Goal: Transaction & Acquisition: Purchase product/service

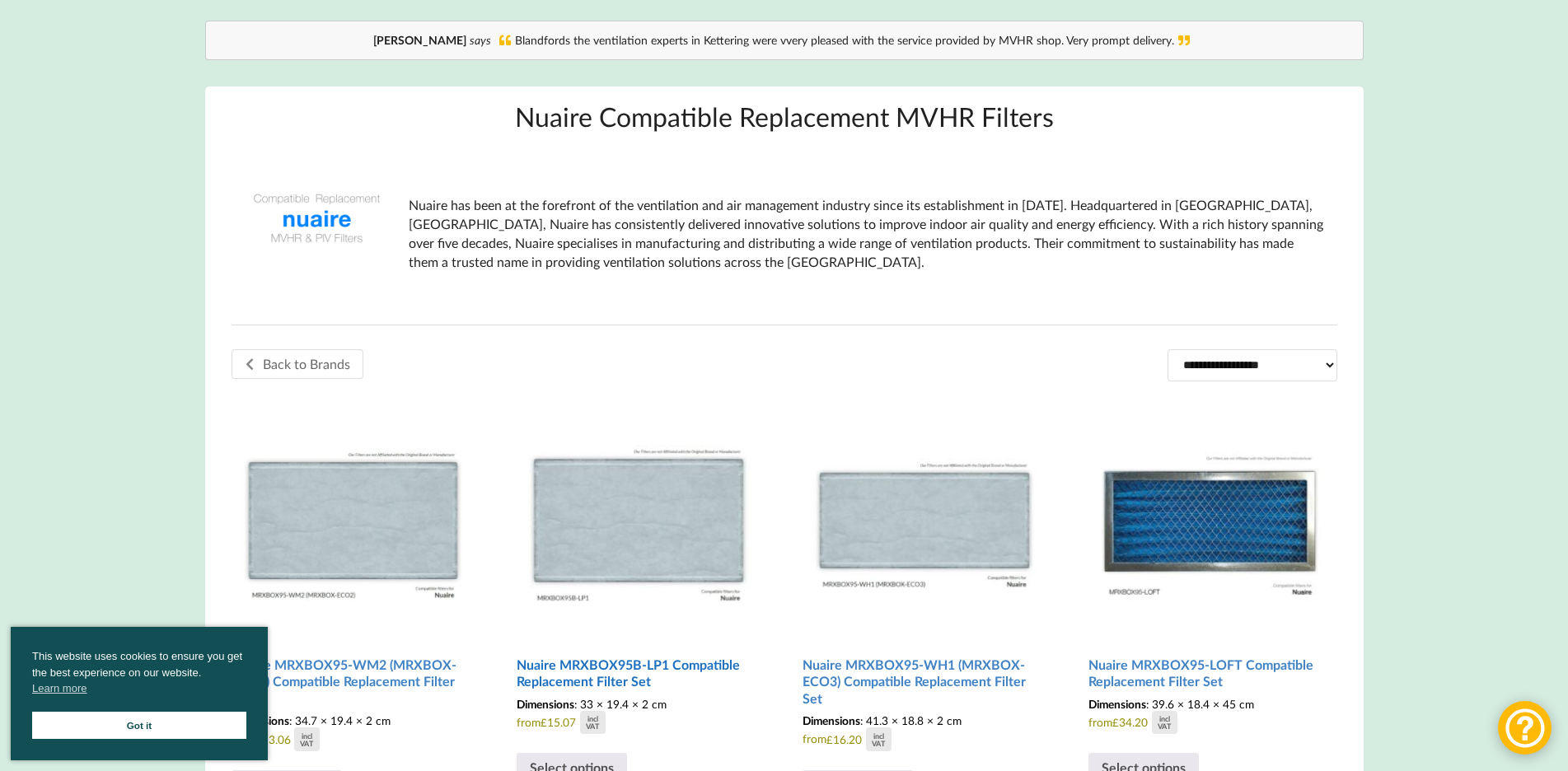
scroll to position [164, 0]
click at [188, 728] on link "Got it" at bounding box center [139, 725] width 214 height 27
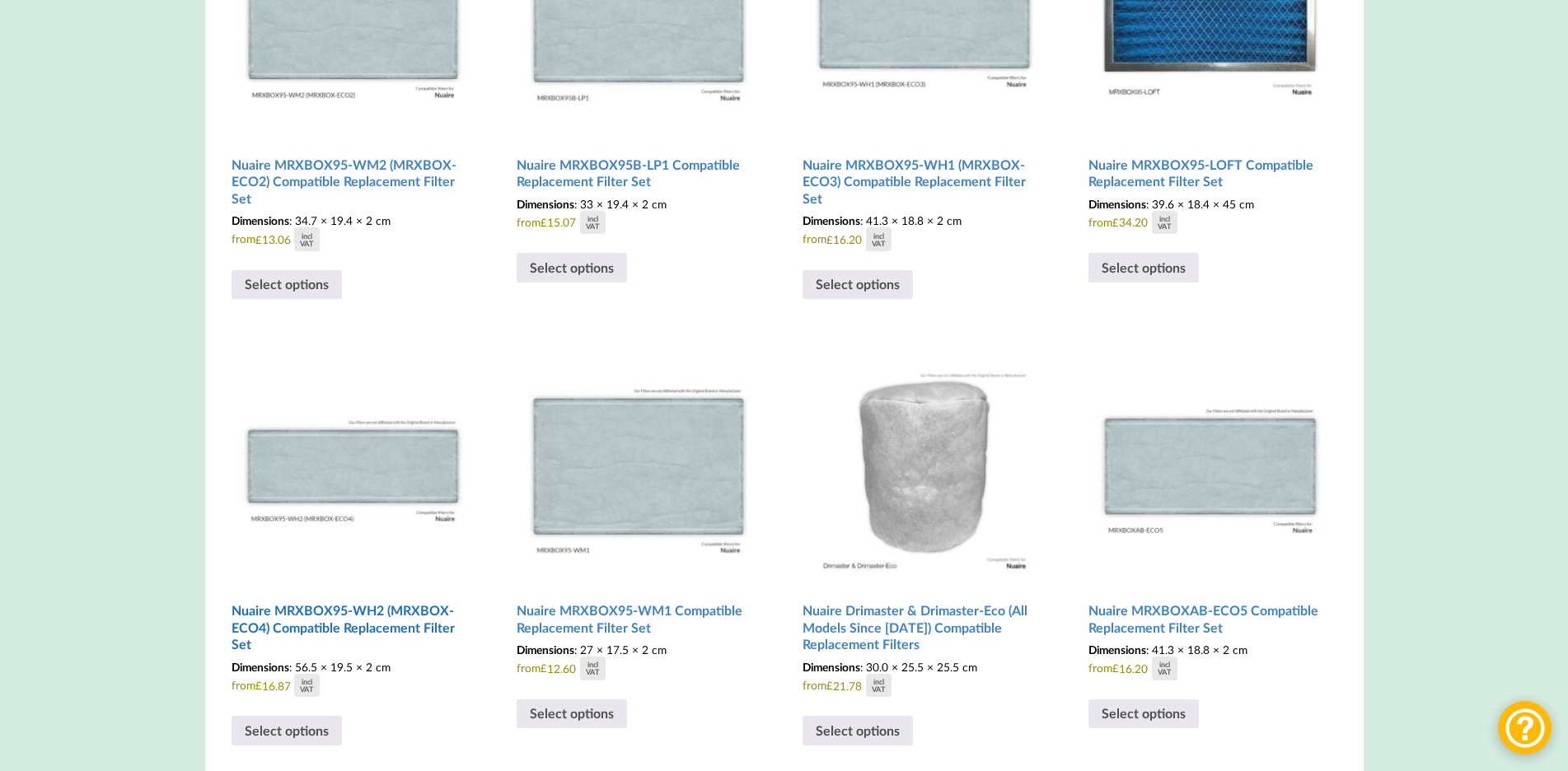
scroll to position [741, 0]
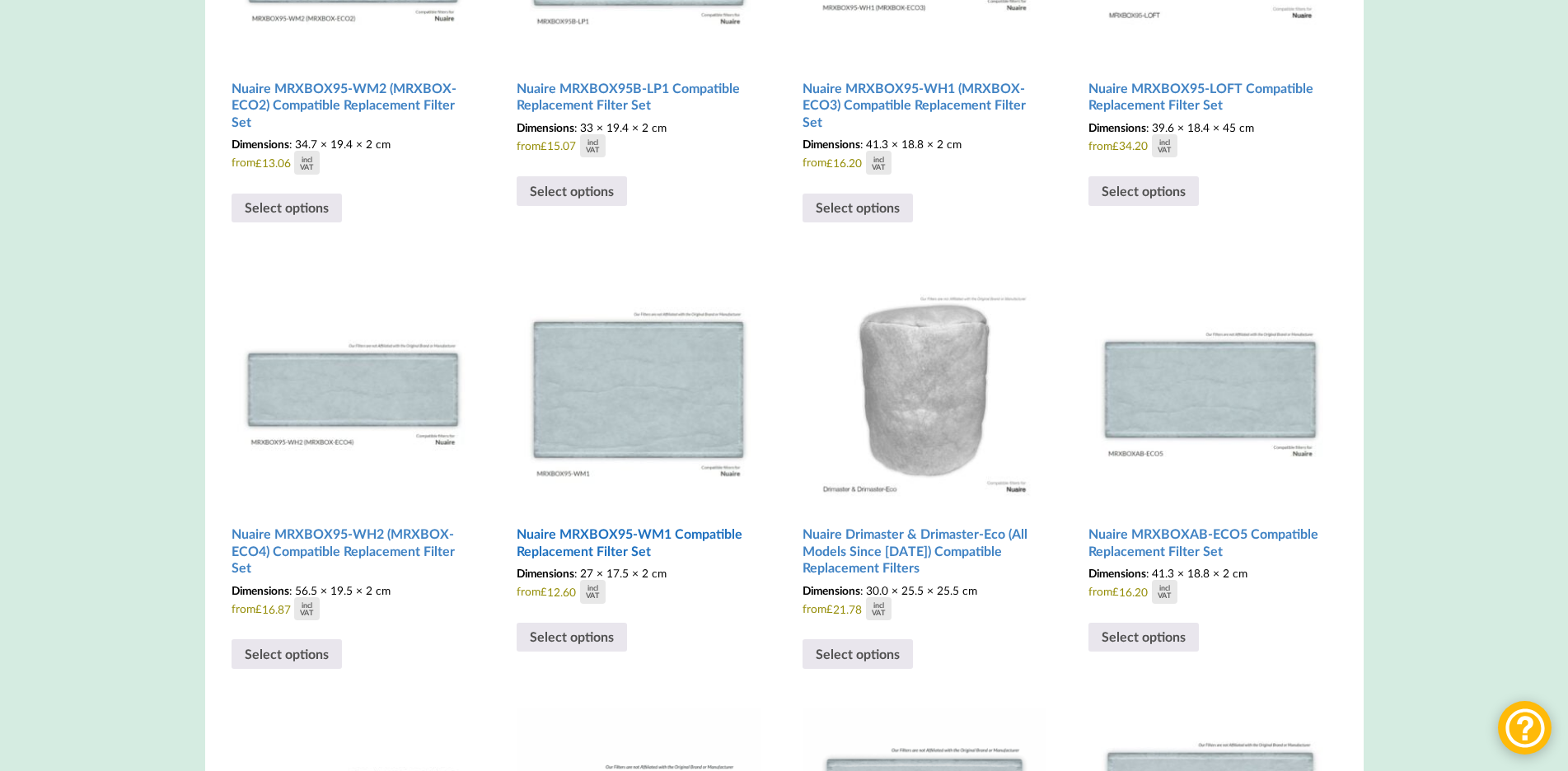
click at [583, 543] on h2 "Nuaire MRXBOX95-WM1 Compatible Replacement Filter Set" at bounding box center [639, 543] width 244 height 47
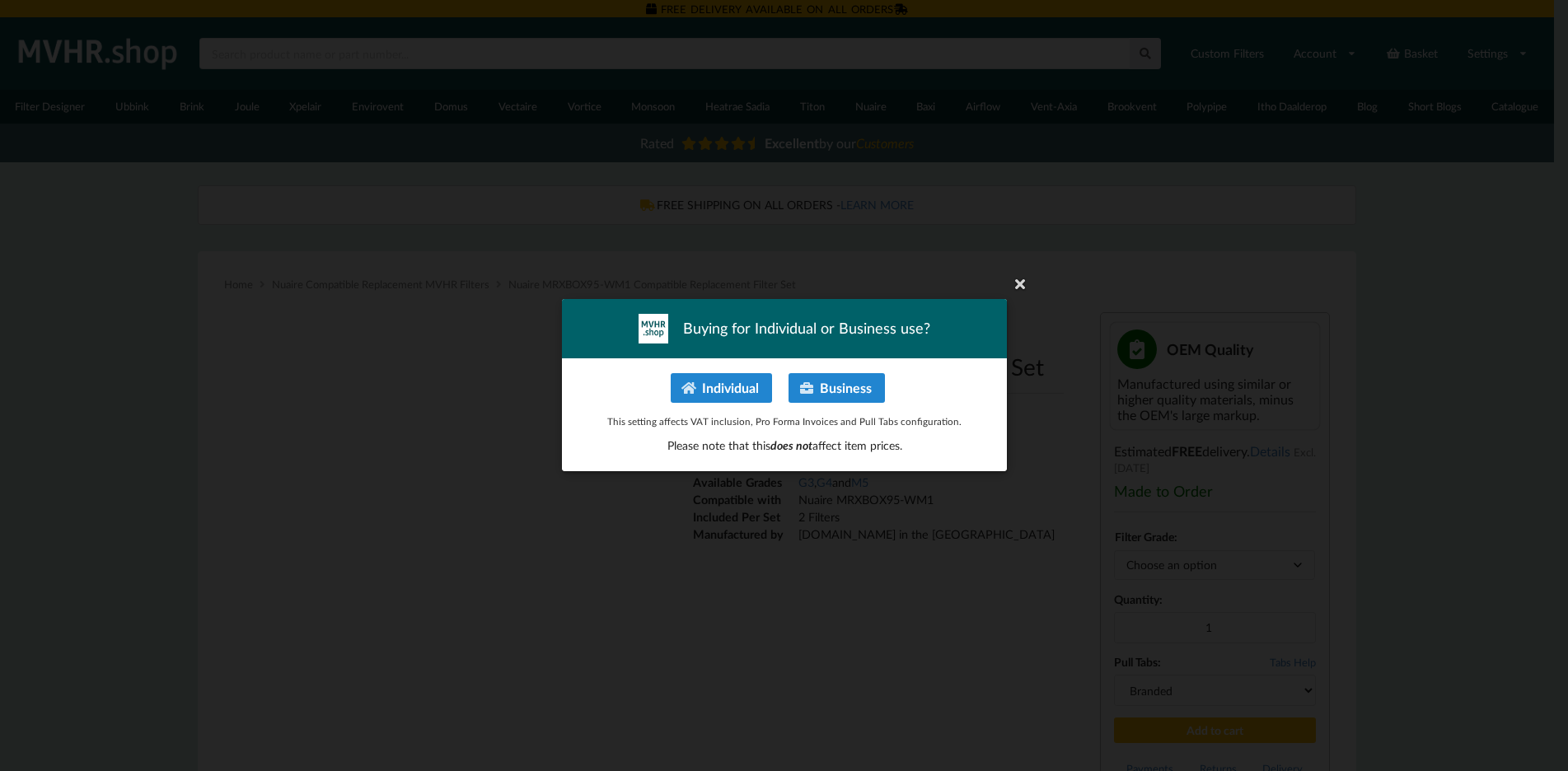
type input "**********"
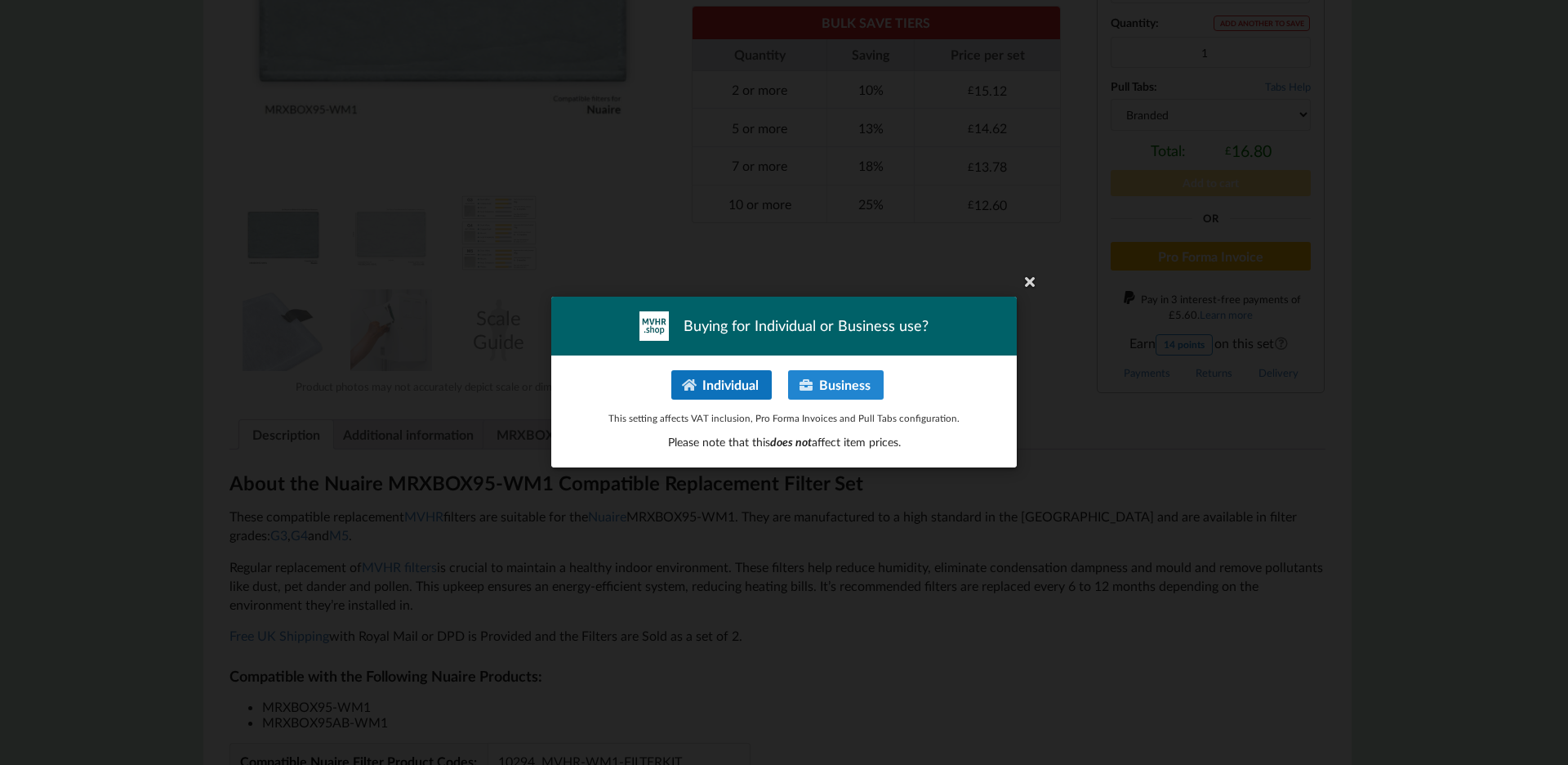
scroll to position [572, 0]
click at [1029, 281] on icon at bounding box center [1029, 280] width 26 height 26
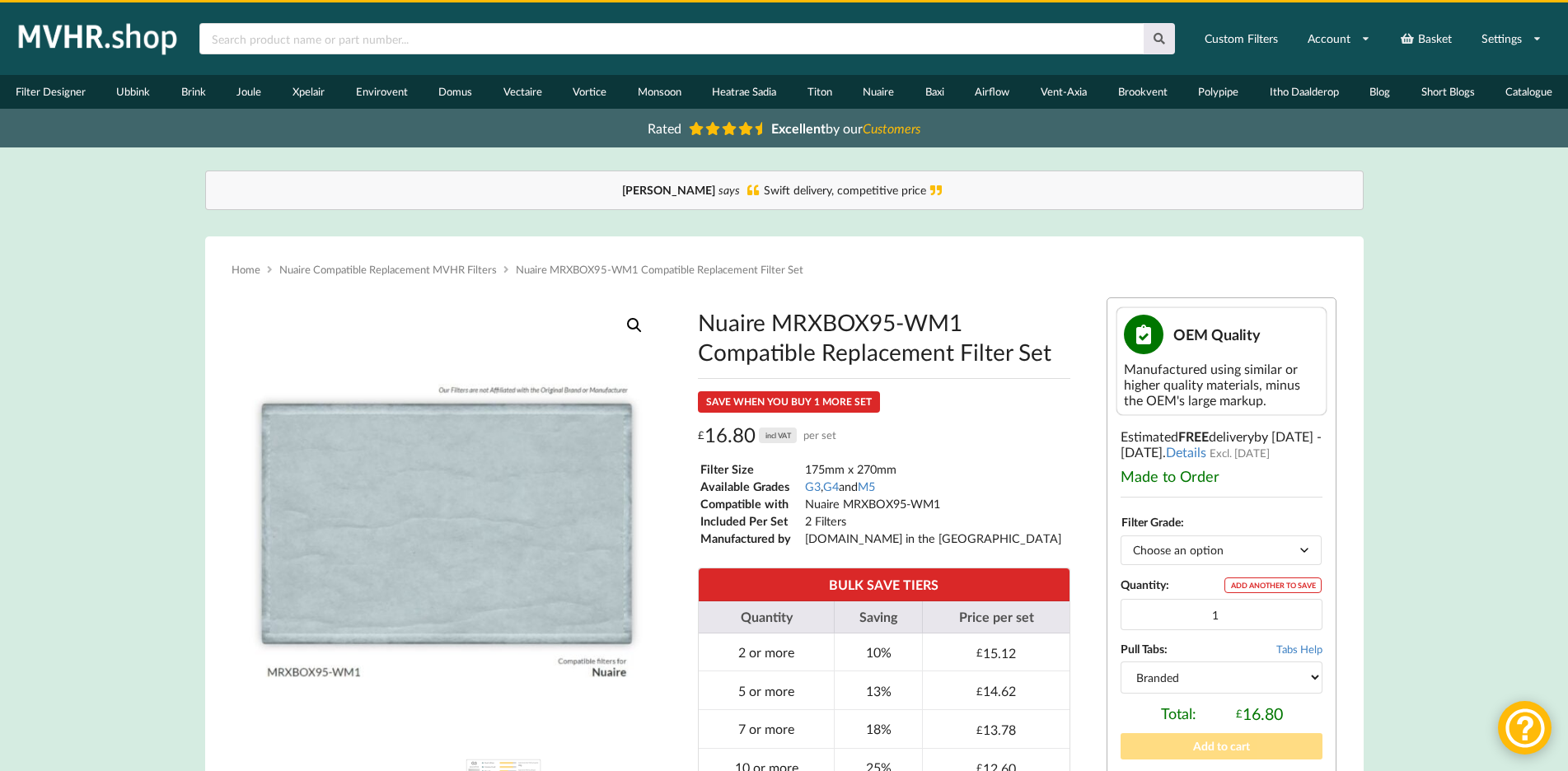
scroll to position [0, 0]
